Goal: Transaction & Acquisition: Purchase product/service

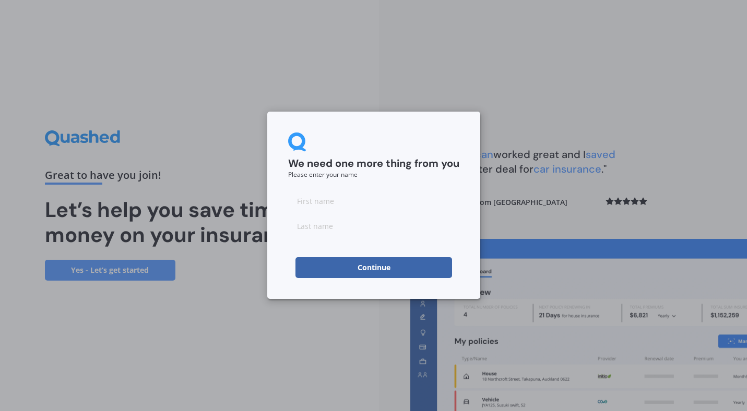
click at [331, 208] on input at bounding box center [373, 201] width 171 height 21
type input "[PERSON_NAME]"
click at [322, 237] on form "We need one more thing from you Please enter your name [PERSON_NAME] Continue" at bounding box center [373, 206] width 171 height 146
click at [322, 230] on input at bounding box center [373, 226] width 171 height 21
type input "[PERSON_NAME]"
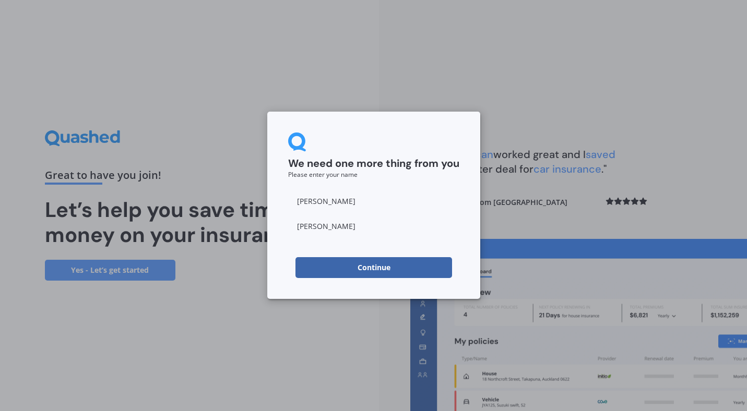
click at [308, 271] on button "Continue" at bounding box center [374, 267] width 157 height 21
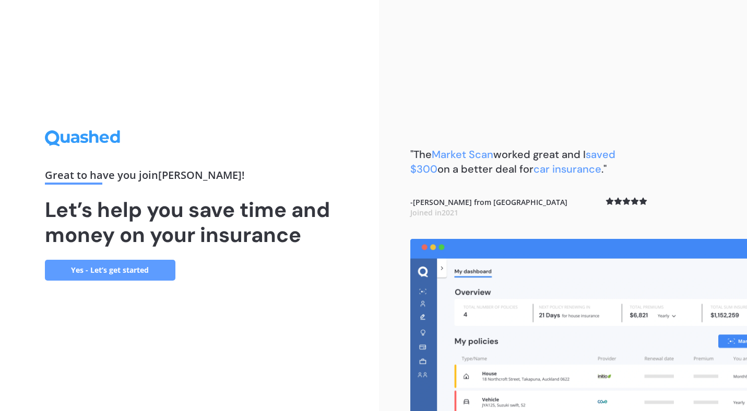
click at [139, 277] on link "Yes - Let’s get started" at bounding box center [110, 270] width 131 height 21
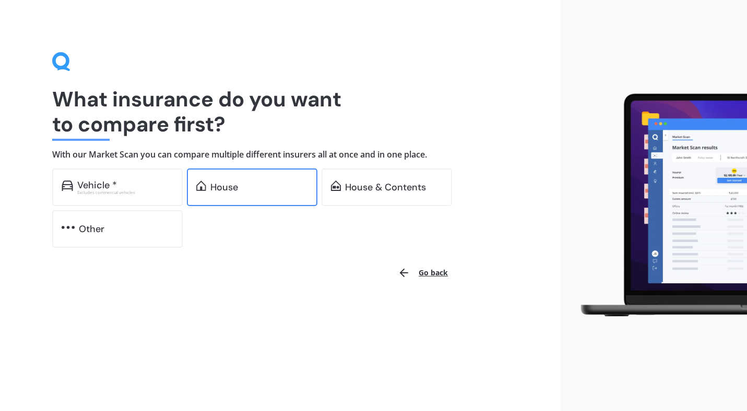
click at [272, 184] on div "House" at bounding box center [259, 187] width 98 height 10
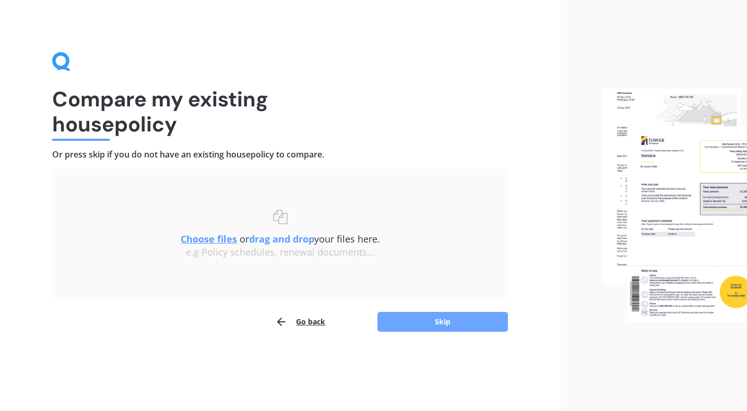
click at [399, 330] on button "Skip" at bounding box center [442, 322] width 131 height 20
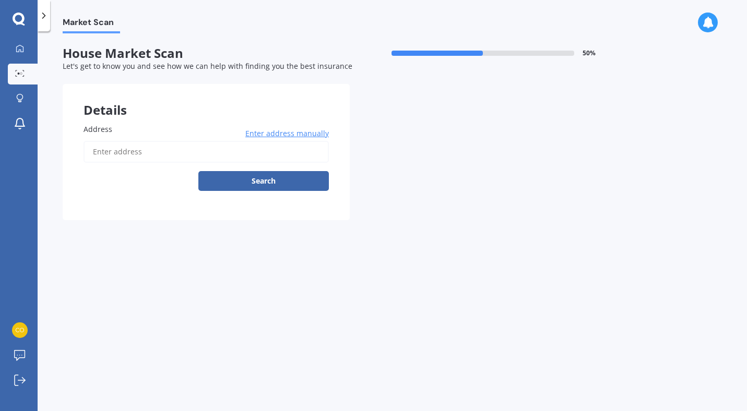
click at [287, 159] on input "Address" at bounding box center [206, 152] width 245 height 22
type input "[STREET_ADDRESS]"
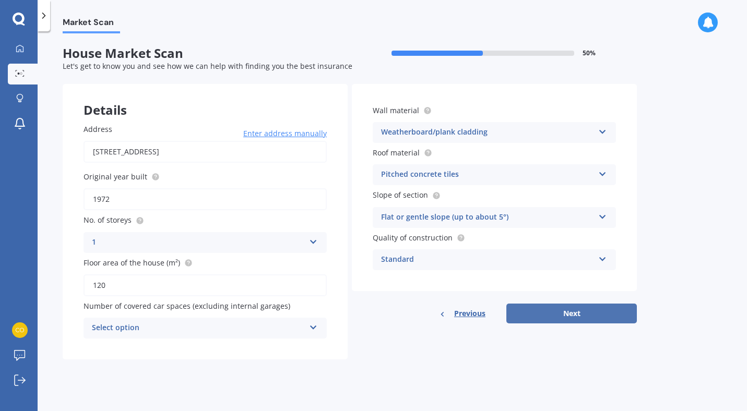
click at [528, 317] on button "Next" at bounding box center [571, 314] width 131 height 20
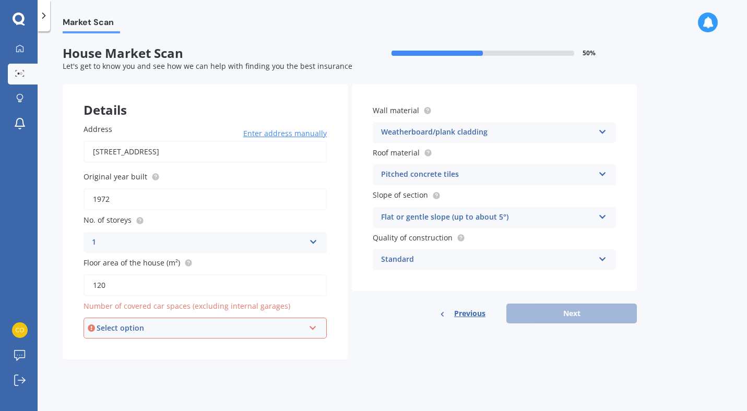
click at [285, 331] on div "Select option" at bounding box center [201, 328] width 208 height 11
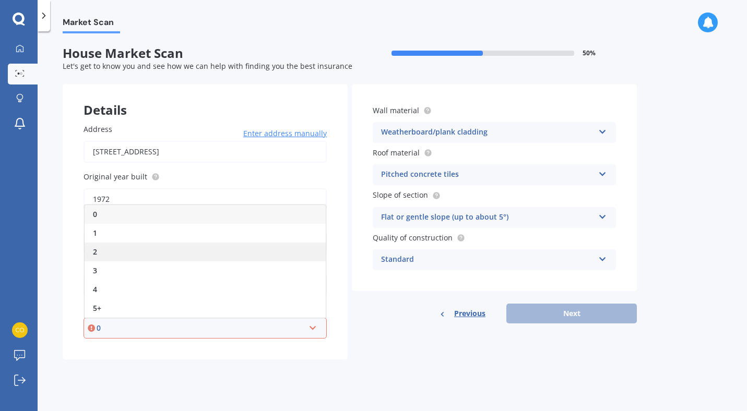
click at [237, 246] on div "2" at bounding box center [205, 252] width 241 height 19
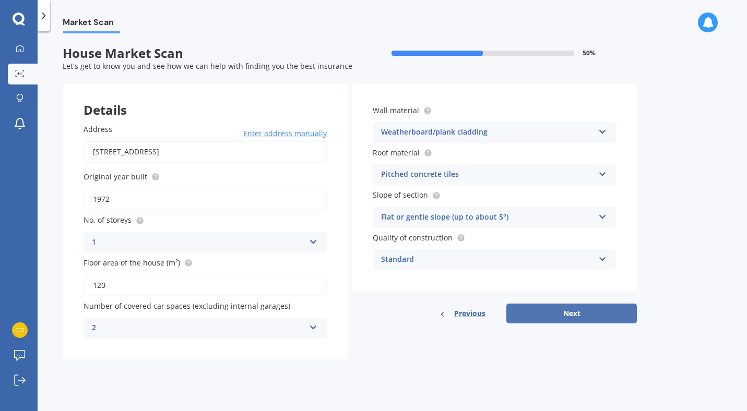
click at [520, 312] on button "Next" at bounding box center [571, 314] width 131 height 20
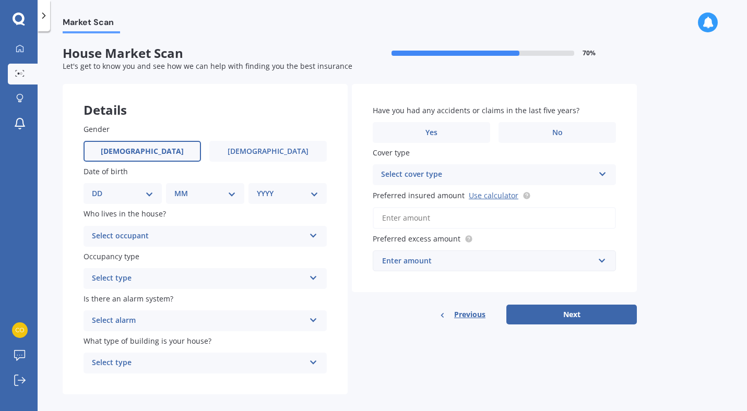
click at [176, 149] on label "Male" at bounding box center [142, 151] width 117 height 21
click at [0, 0] on input "Male" at bounding box center [0, 0] width 0 height 0
click at [151, 195] on select "DD 01 02 03 04 05 06 07 08 09 10 11 12 13 14 15 16 17 18 19 20 21 22 23 24 25 2…" at bounding box center [123, 193] width 62 height 11
select select "30"
click at [100, 188] on select "DD 01 02 03 04 05 06 07 08 09 10 11 12 13 14 15 16 17 18 19 20 21 22 23 24 25 2…" at bounding box center [123, 193] width 62 height 11
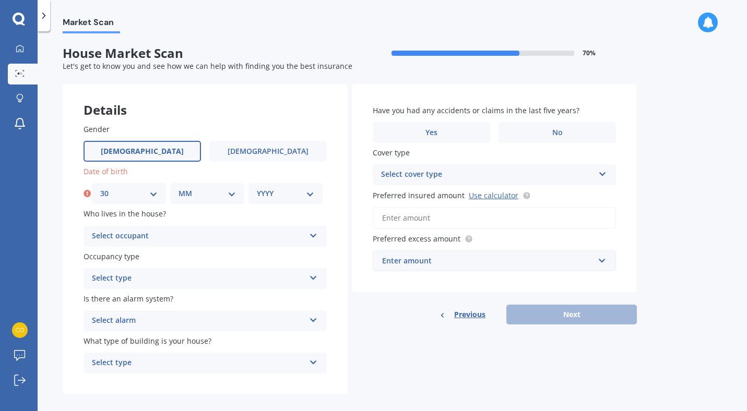
click at [207, 192] on select "MM 01 02 03 04 05 06 07 08 09 10 11 12" at bounding box center [207, 193] width 57 height 11
select select "07"
click at [179, 188] on select "MM 01 02 03 04 05 06 07 08 09 10 11 12" at bounding box center [207, 193] width 57 height 11
click at [271, 199] on select "YYYY 2009 2008 2007 2006 2005 2004 2003 2002 2001 2000 1999 1998 1997 1996 1995…" at bounding box center [285, 193] width 57 height 11
select select "1984"
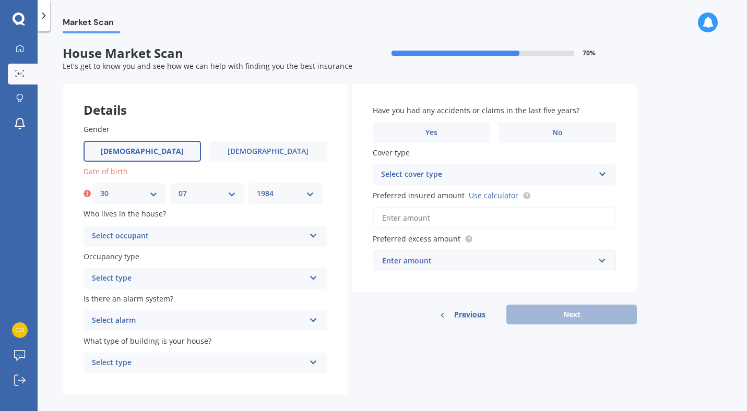
click at [257, 188] on select "YYYY 2009 2008 2007 2006 2005 2004 2003 2002 2001 2000 1999 1998 1997 1996 1995…" at bounding box center [285, 193] width 57 height 11
click at [225, 233] on div "Select occupant" at bounding box center [198, 236] width 213 height 13
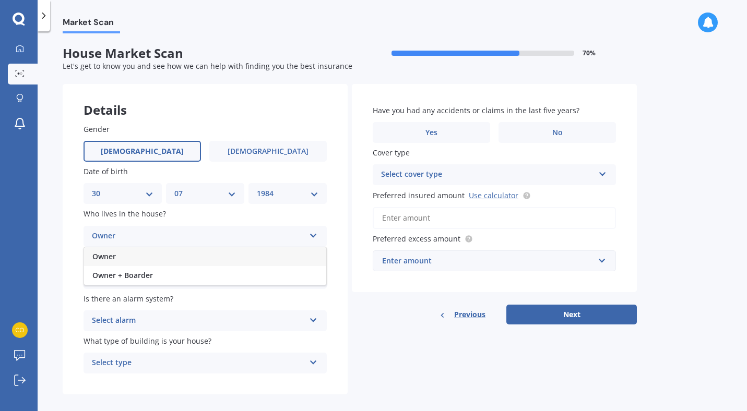
click at [206, 255] on div "Owner" at bounding box center [205, 256] width 242 height 19
click at [199, 277] on div "Select type" at bounding box center [198, 279] width 213 height 13
click at [175, 299] on div "Permanent" at bounding box center [205, 299] width 242 height 19
click at [186, 325] on div "Select alarm" at bounding box center [198, 321] width 213 height 13
click at [58, 318] on div "Market Scan House Market Scan 70 % Let's get to know you and see how we can hel…" at bounding box center [393, 223] width 710 height 380
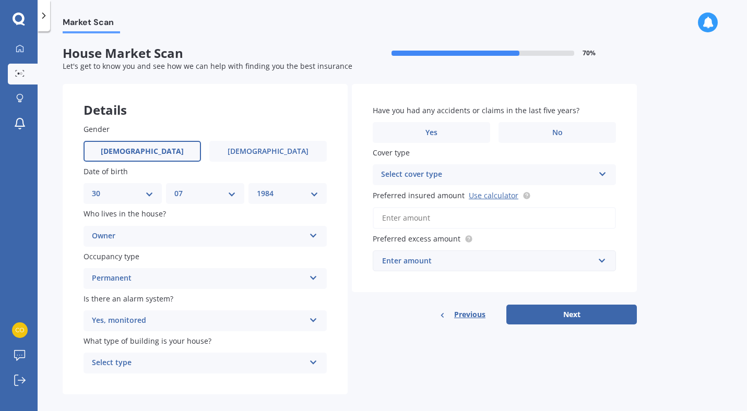
scroll to position [12, 0]
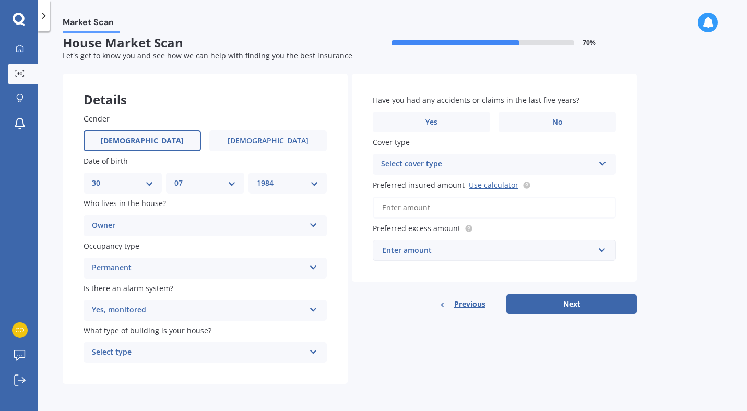
click at [126, 315] on div "Yes, monitored" at bounding box center [198, 310] width 213 height 13
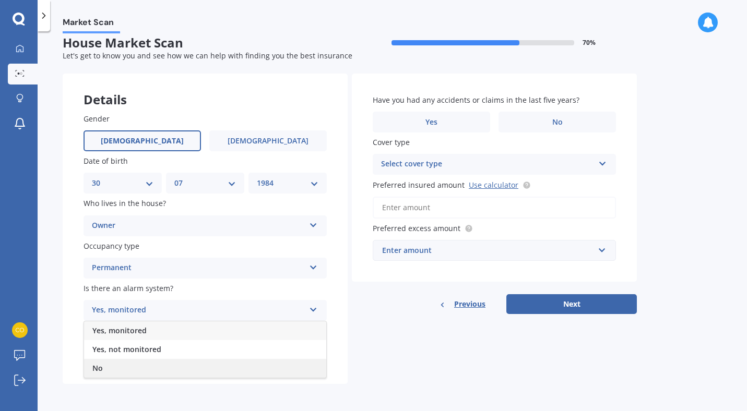
click at [111, 365] on div "No" at bounding box center [205, 368] width 242 height 19
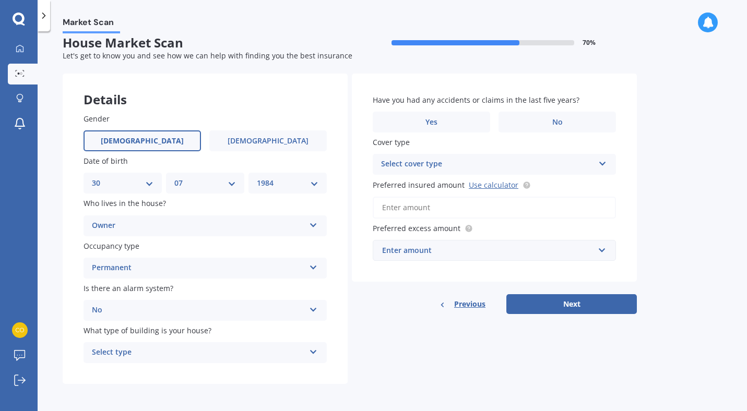
click at [143, 356] on div "Select type" at bounding box center [198, 353] width 213 height 13
click at [138, 299] on div "Freestanding" at bounding box center [205, 295] width 242 height 19
click at [548, 123] on label "No" at bounding box center [557, 122] width 117 height 21
click at [0, 0] on input "No" at bounding box center [0, 0] width 0 height 0
click at [577, 165] on div "Select cover type" at bounding box center [487, 164] width 213 height 13
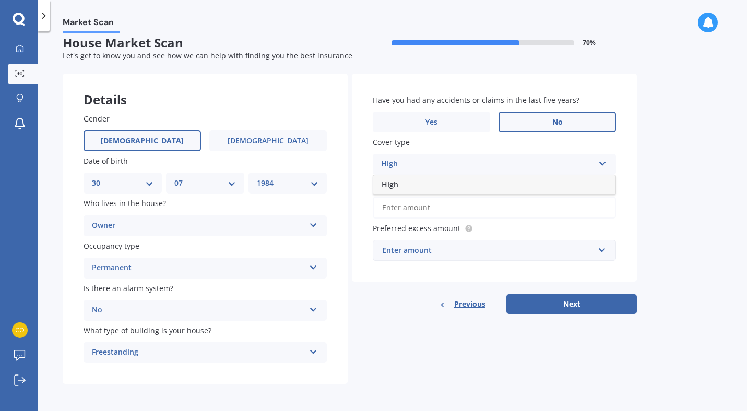
click at [635, 161] on div "Have you had any accidents or claims in the last five years? Yes No Cover type …" at bounding box center [494, 178] width 285 height 208
click at [595, 163] on div "High High" at bounding box center [494, 164] width 243 height 21
click at [587, 247] on div "Enter amount" at bounding box center [488, 250] width 212 height 11
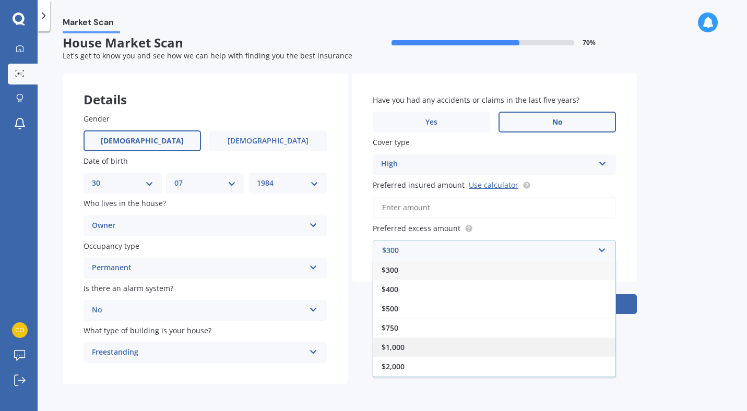
click at [427, 352] on div "$1,000" at bounding box center [494, 347] width 242 height 19
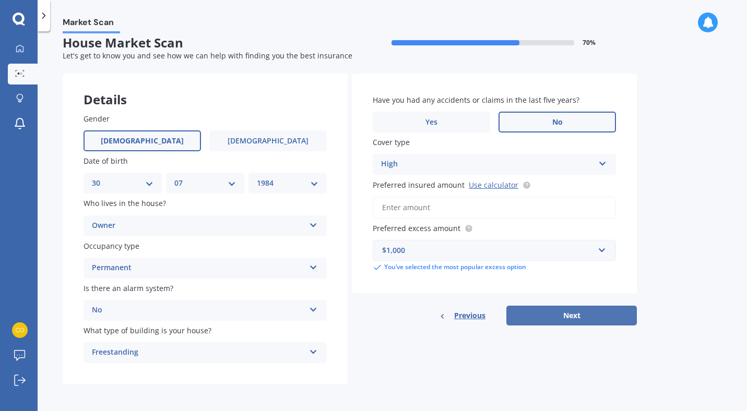
click at [532, 309] on button "Next" at bounding box center [571, 316] width 131 height 20
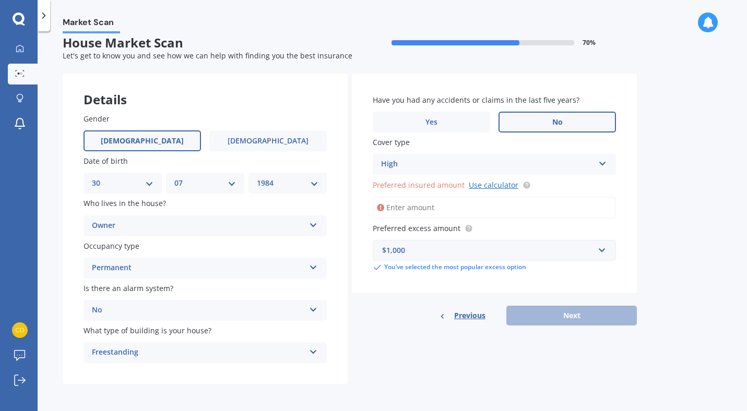
click at [496, 182] on link "Use calculator" at bounding box center [494, 185] width 50 height 10
click at [450, 209] on input "Preferred insured amount Use calculator" at bounding box center [494, 208] width 243 height 22
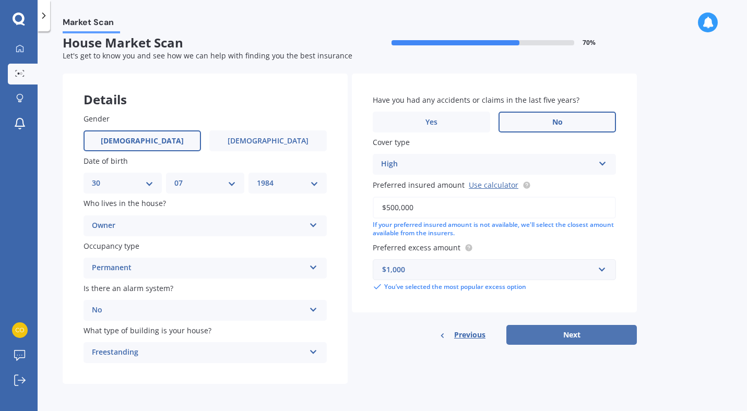
type input "$500,000"
click at [521, 334] on button "Next" at bounding box center [571, 335] width 131 height 20
select select "30"
select select "07"
select select "1984"
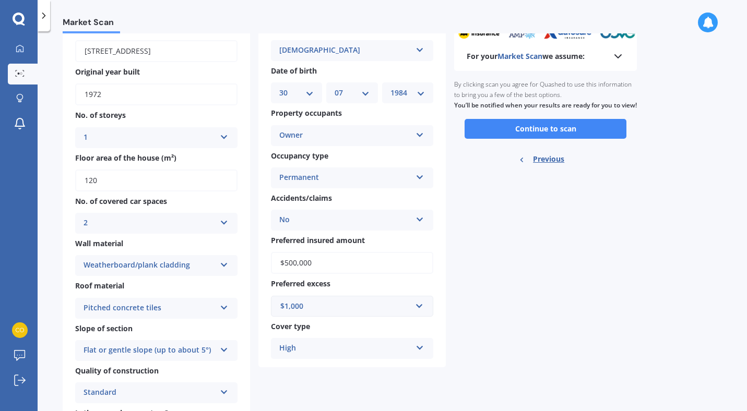
scroll to position [0, 0]
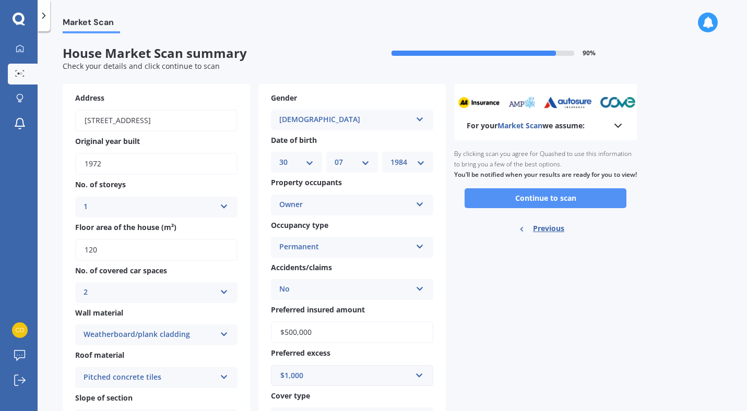
click at [520, 208] on button "Continue to scan" at bounding box center [546, 198] width 162 height 20
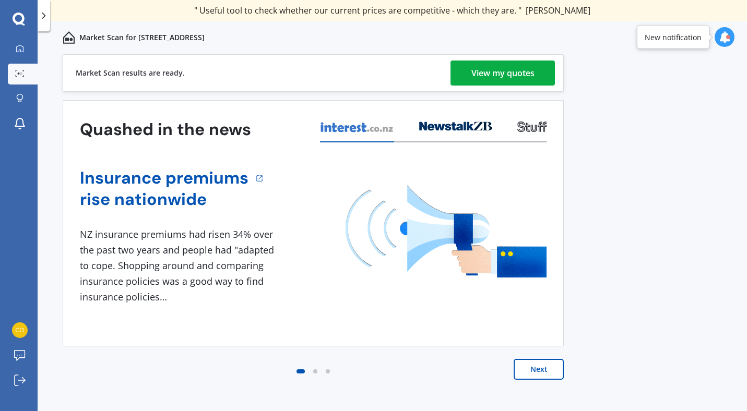
click at [530, 76] on div "View my quotes" at bounding box center [502, 73] width 63 height 25
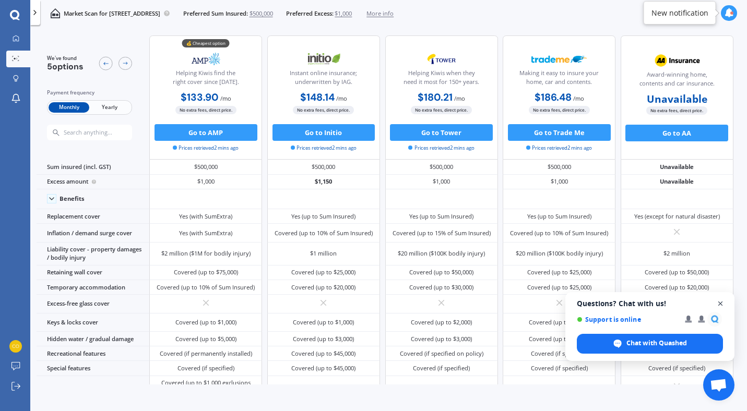
click at [721, 304] on span "Close chat" at bounding box center [720, 304] width 13 height 13
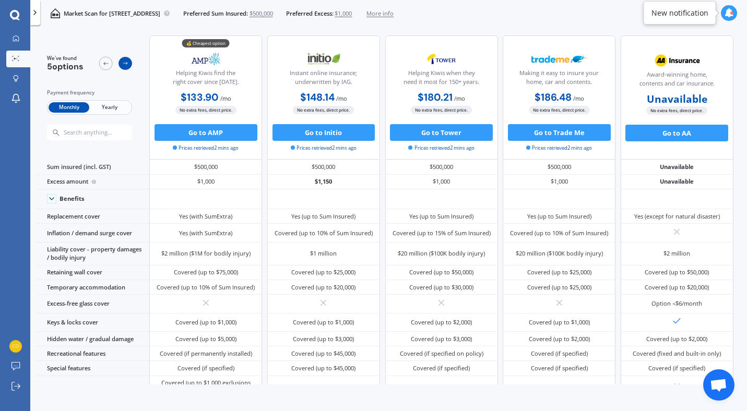
click at [125, 64] on icon at bounding box center [125, 63] width 7 height 7
